Goal: Information Seeking & Learning: Learn about a topic

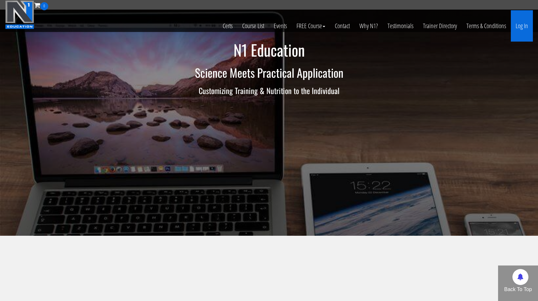
click at [526, 26] on link "Log In" at bounding box center [522, 25] width 22 height 31
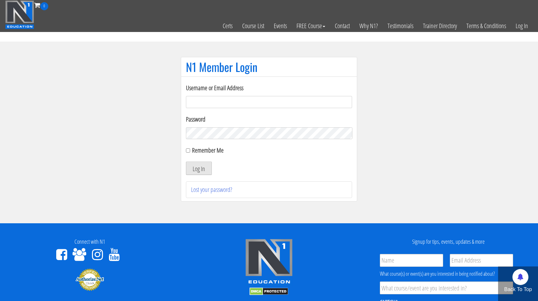
type input "miten.fitness@gmail.com"
click at [197, 165] on button "Log In" at bounding box center [199, 167] width 26 height 13
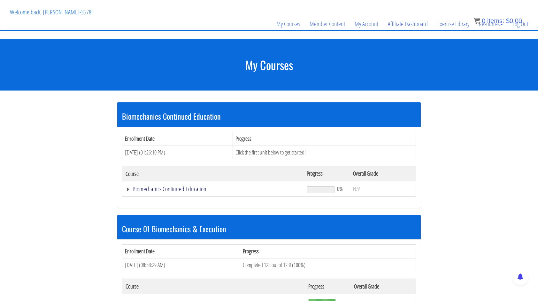
scroll to position [96, 0]
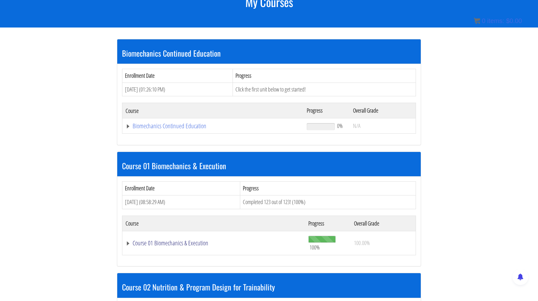
click at [181, 129] on link "Course 01 Biomechanics & Execution" at bounding box center [213, 126] width 175 height 6
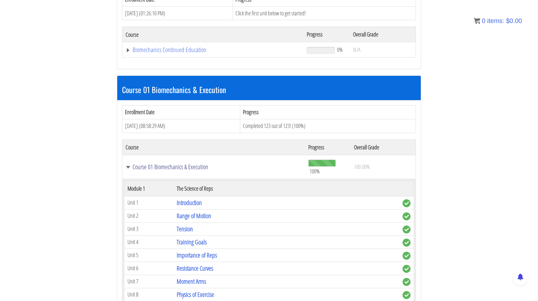
scroll to position [201, 0]
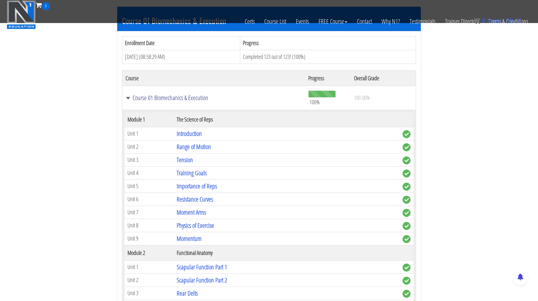
click at [173, 98] on link "Course 01 Biomechanics & Execution" at bounding box center [214, 98] width 176 height 6
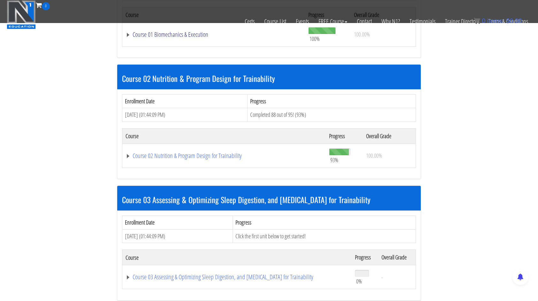
scroll to position [265, 0]
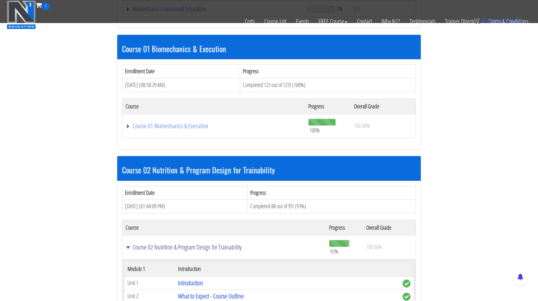
scroll to position [169, 0]
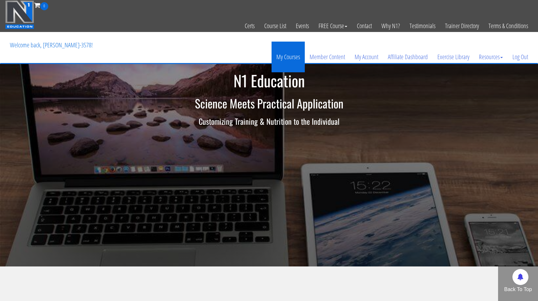
click at [294, 59] on link "My Courses" at bounding box center [288, 57] width 33 height 31
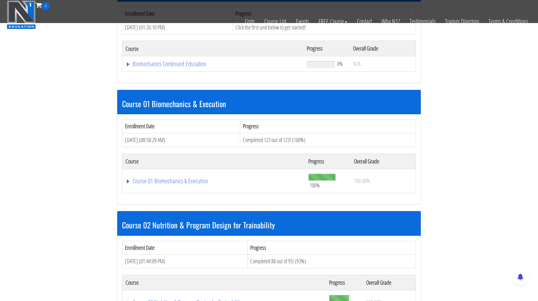
scroll to position [128, 0]
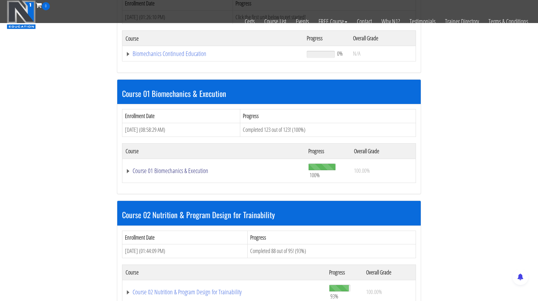
click at [187, 57] on link "Course 01 Biomechanics & Execution" at bounding box center [213, 53] width 175 height 6
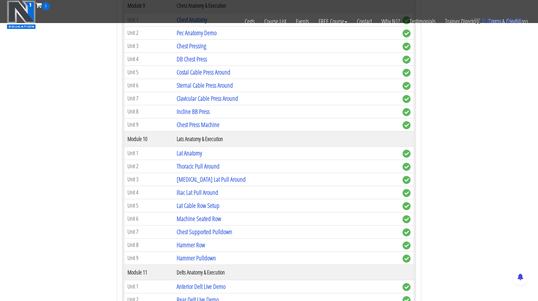
scroll to position [1150, 0]
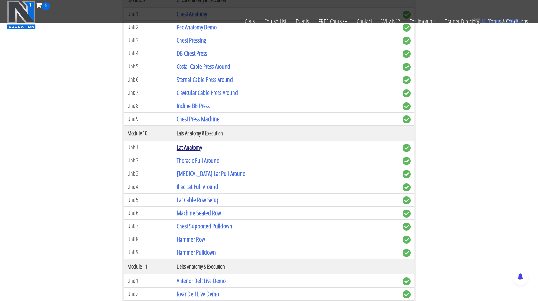
click at [200, 143] on link "Lat Anatomy" at bounding box center [189, 147] width 25 height 9
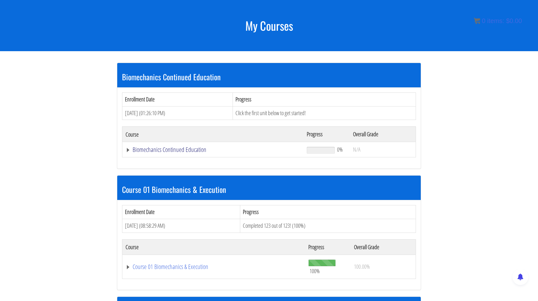
scroll to position [73, 0]
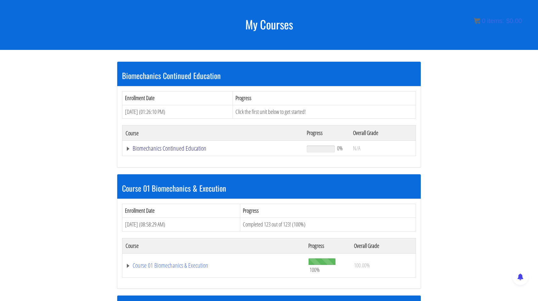
click at [197, 148] on link "Biomechanics Continued Education" at bounding box center [213, 148] width 175 height 6
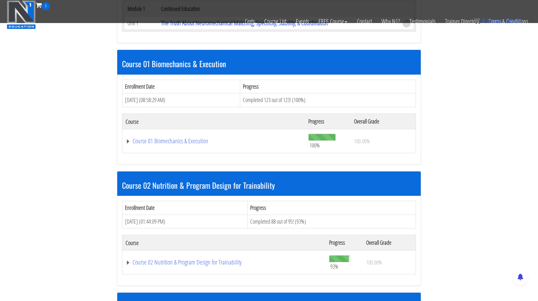
scroll to position [201, 0]
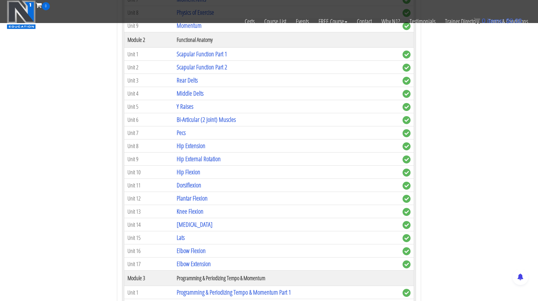
scroll to position [393, 0]
